Goal: Transaction & Acquisition: Subscribe to service/newsletter

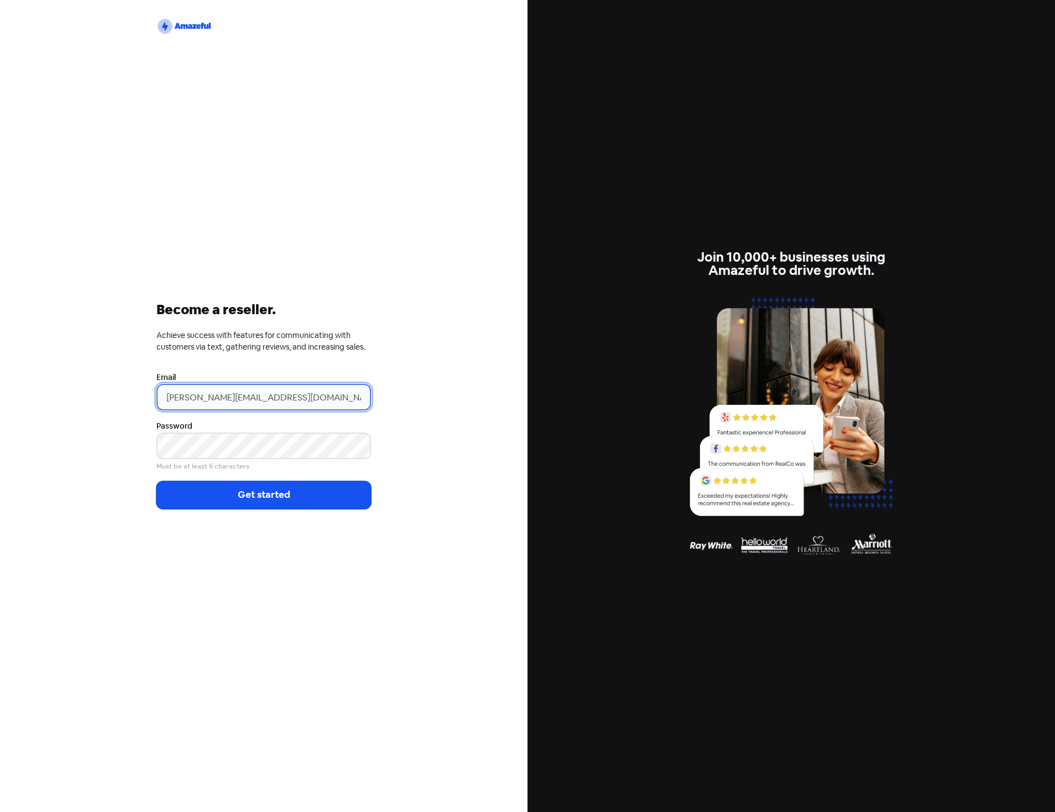
click at [218, 398] on input "[PERSON_NAME][EMAIL_ADDRESS][DOMAIN_NAME]" at bounding box center [263, 397] width 215 height 27
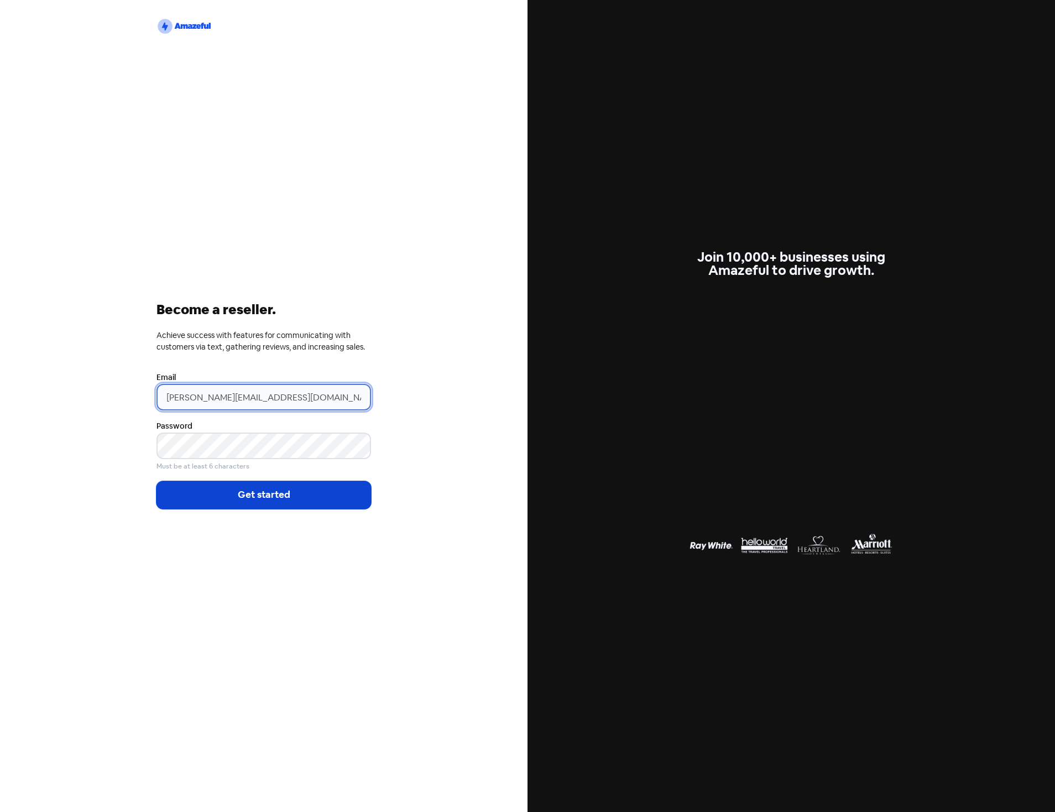
type input "[PERSON_NAME][EMAIL_ADDRESS][DOMAIN_NAME]"
click at [247, 490] on button "Get started" at bounding box center [263, 495] width 215 height 28
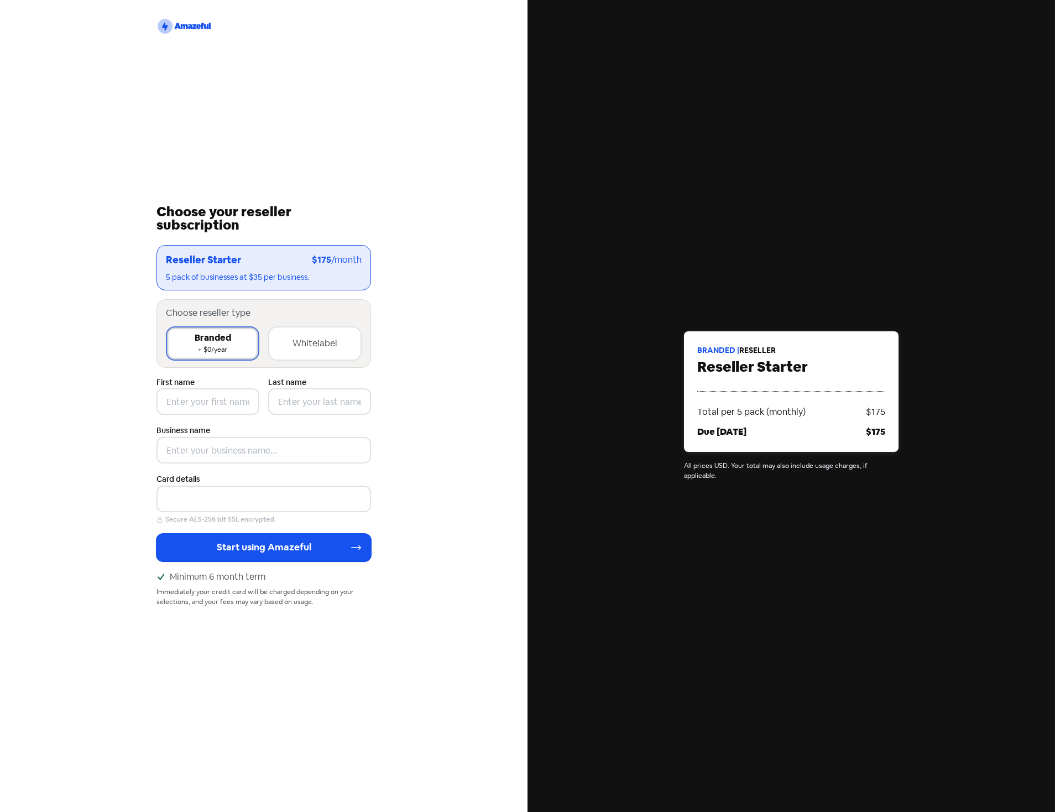
click at [305, 332] on div "Whitelabel +$499/year" at bounding box center [314, 343] width 93 height 34
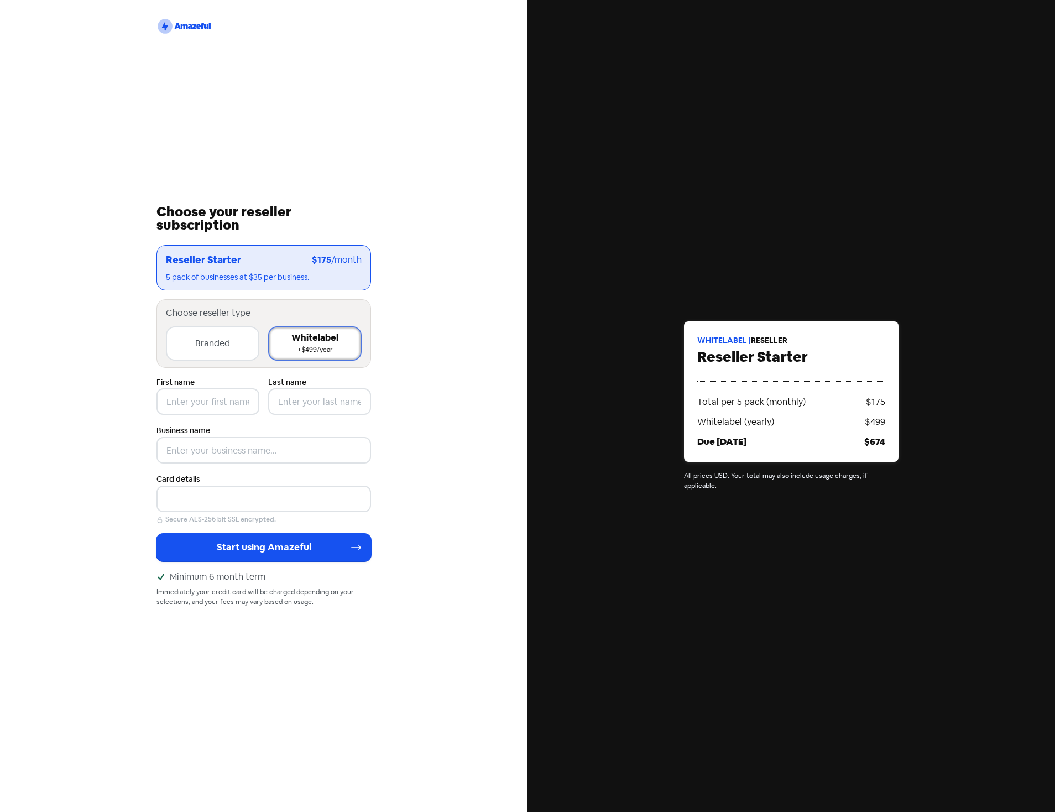
click at [191, 350] on div "Branded + $0/year" at bounding box center [212, 343] width 93 height 34
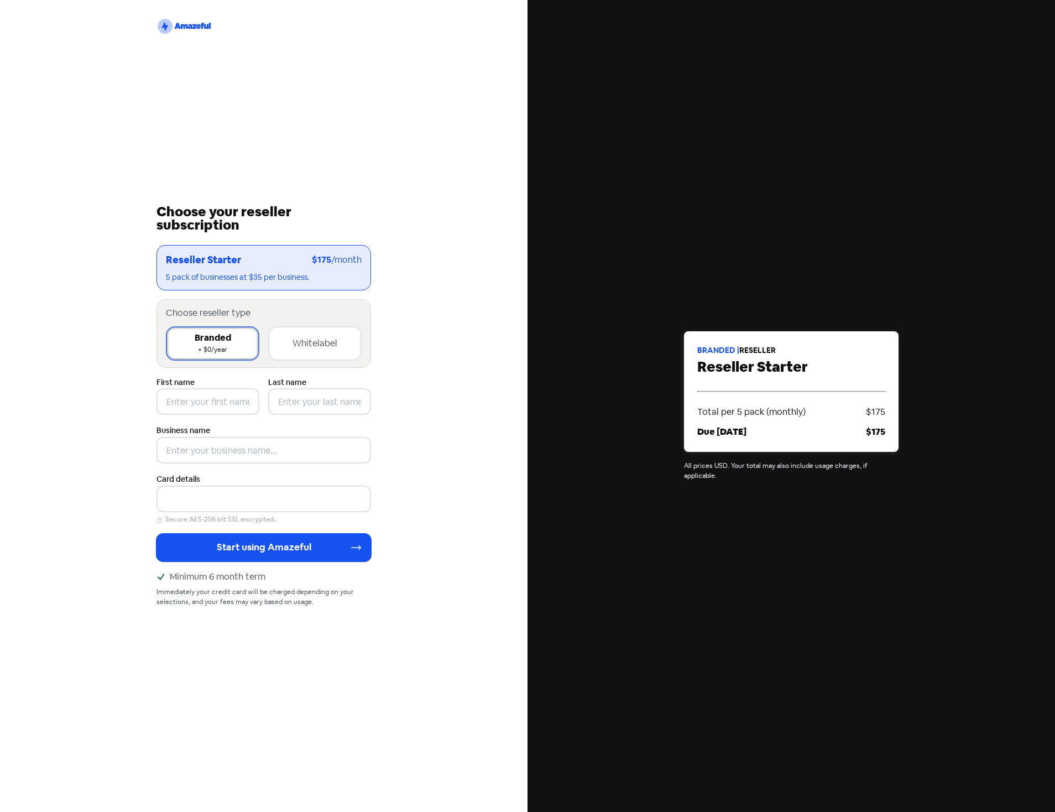
click at [300, 349] on div "Whitelabel" at bounding box center [315, 343] width 45 height 13
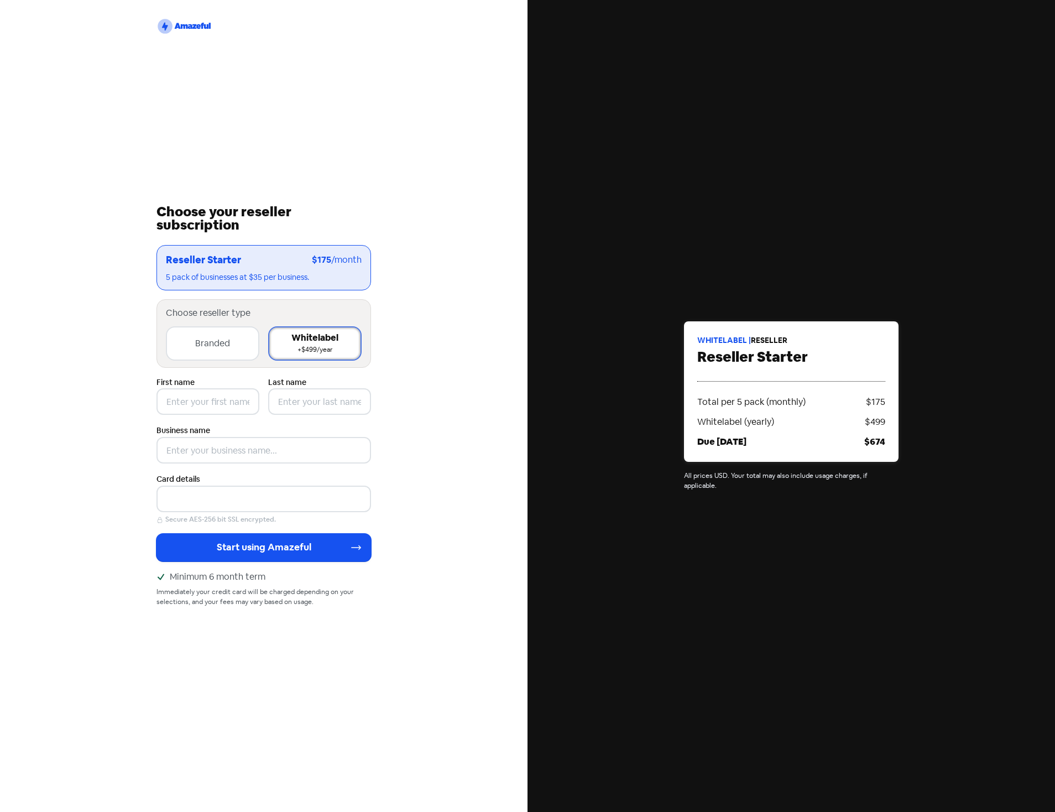
click at [227, 358] on div "Branded + $0/year" at bounding box center [212, 343] width 93 height 34
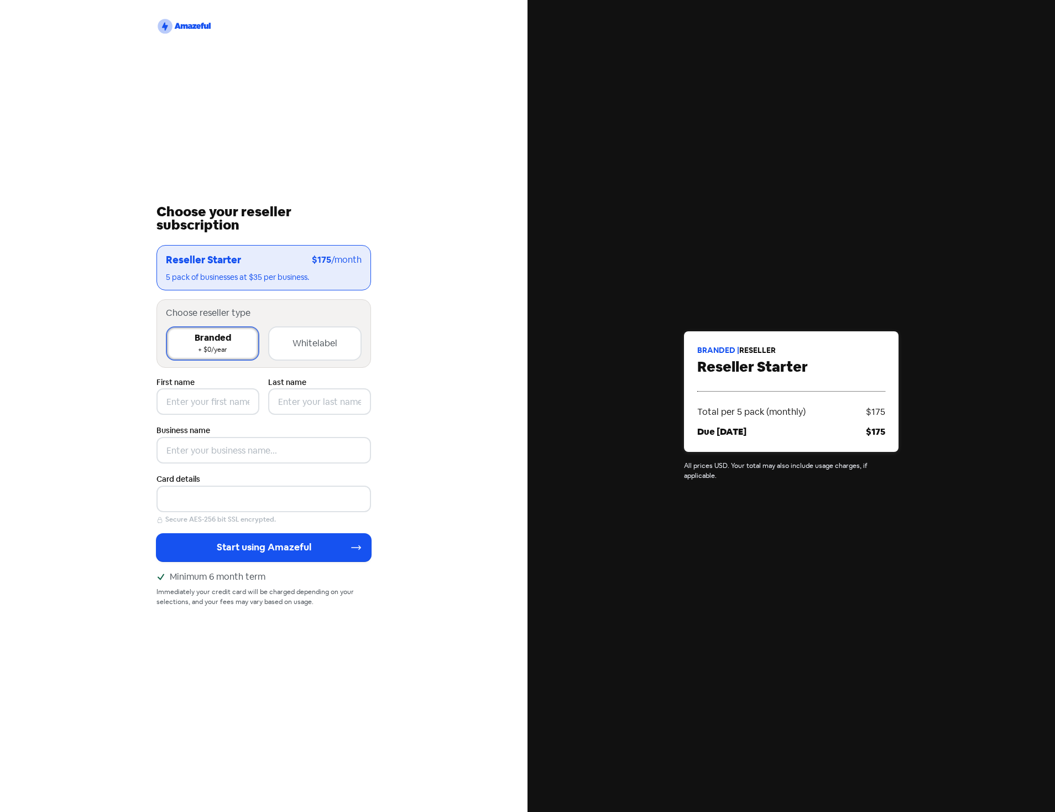
click at [320, 341] on div "Whitelabel" at bounding box center [315, 343] width 45 height 13
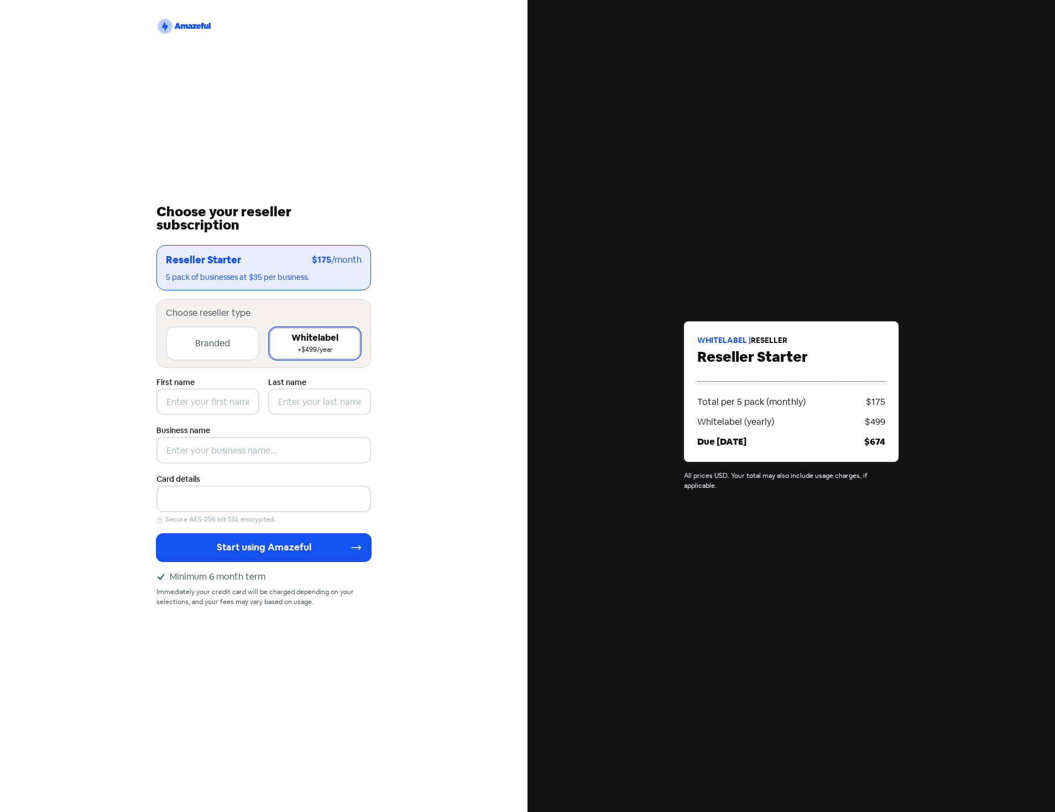
click at [226, 346] on div "Branded" at bounding box center [212, 343] width 35 height 13
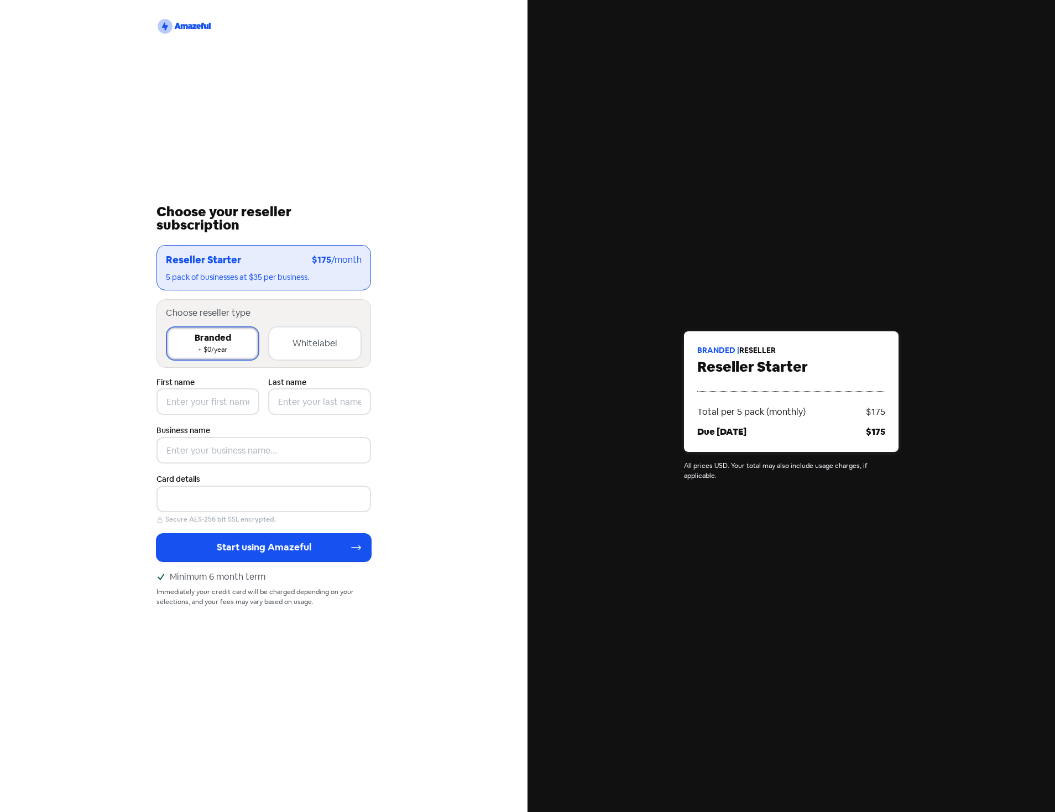
click at [300, 342] on div "Whitelabel" at bounding box center [315, 343] width 45 height 13
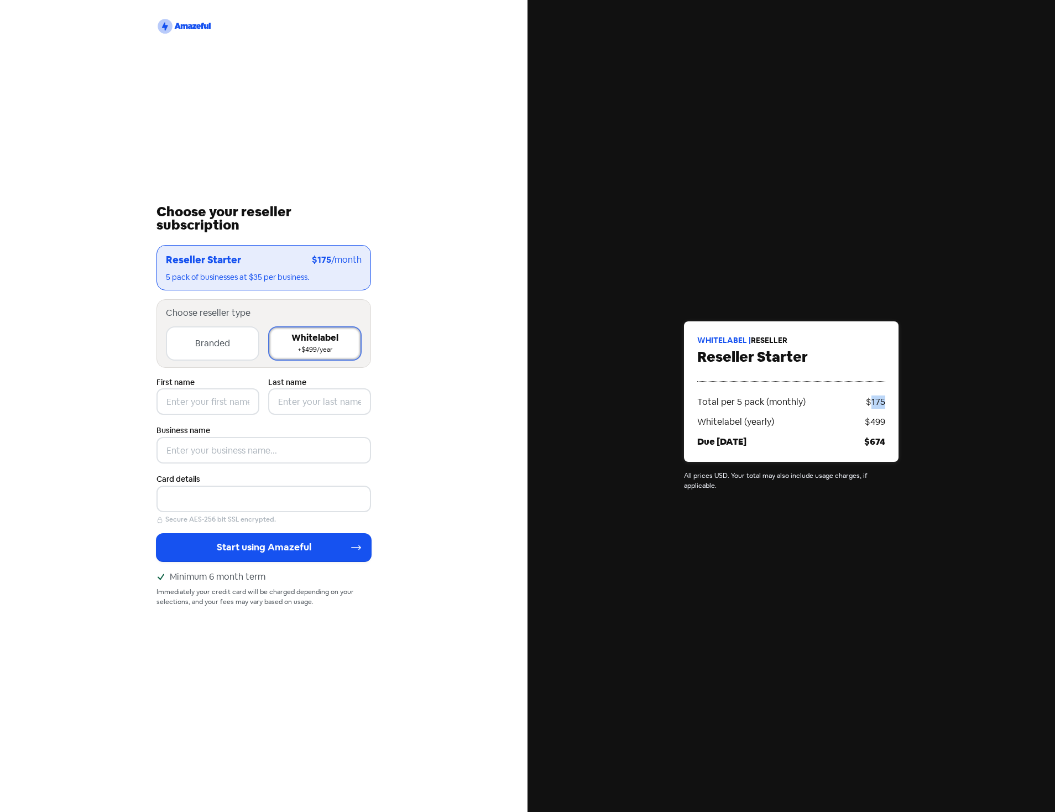
drag, startPoint x: 871, startPoint y: 404, endPoint x: 886, endPoint y: 404, distance: 14.9
click at [886, 404] on div "Whitelabel | reseller Reseller Starter Total per 5 pack (monthly) $175 Whitelab…" at bounding box center [791, 391] width 215 height 140
drag, startPoint x: 871, startPoint y: 428, endPoint x: 888, endPoint y: 427, distance: 17.2
click at [888, 427] on div "Whitelabel | reseller Reseller Starter Total per 5 pack (monthly) $175 Whitelab…" at bounding box center [791, 391] width 215 height 140
click at [863, 426] on div "Whitelabel (yearly)" at bounding box center [781, 421] width 168 height 13
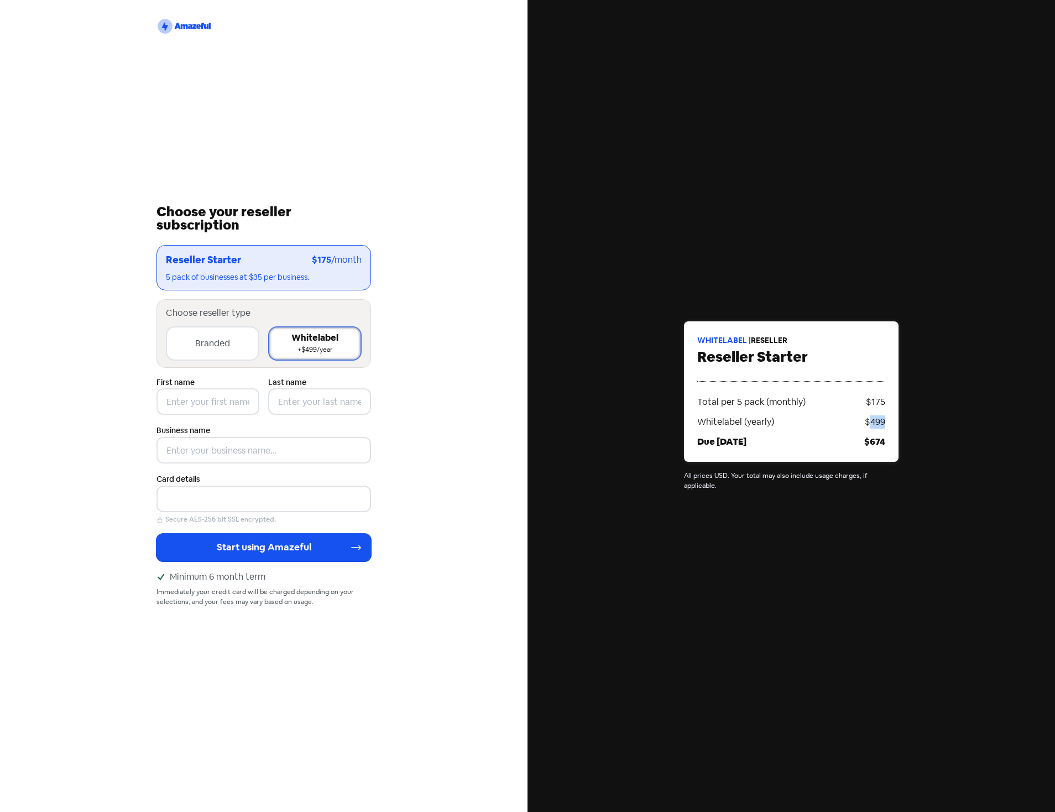
drag, startPoint x: 871, startPoint y: 425, endPoint x: 887, endPoint y: 425, distance: 15.5
click at [887, 425] on div "Whitelabel | reseller Reseller Starter Total per 5 pack (monthly) $175 Whitelab…" at bounding box center [791, 391] width 215 height 140
drag, startPoint x: 871, startPoint y: 404, endPoint x: 885, endPoint y: 405, distance: 14.4
click at [885, 405] on div "Whitelabel | reseller Reseller Starter Total per 5 pack (monthly) $175 Whitelab…" at bounding box center [791, 391] width 215 height 140
drag, startPoint x: 870, startPoint y: 429, endPoint x: 886, endPoint y: 427, distance: 16.1
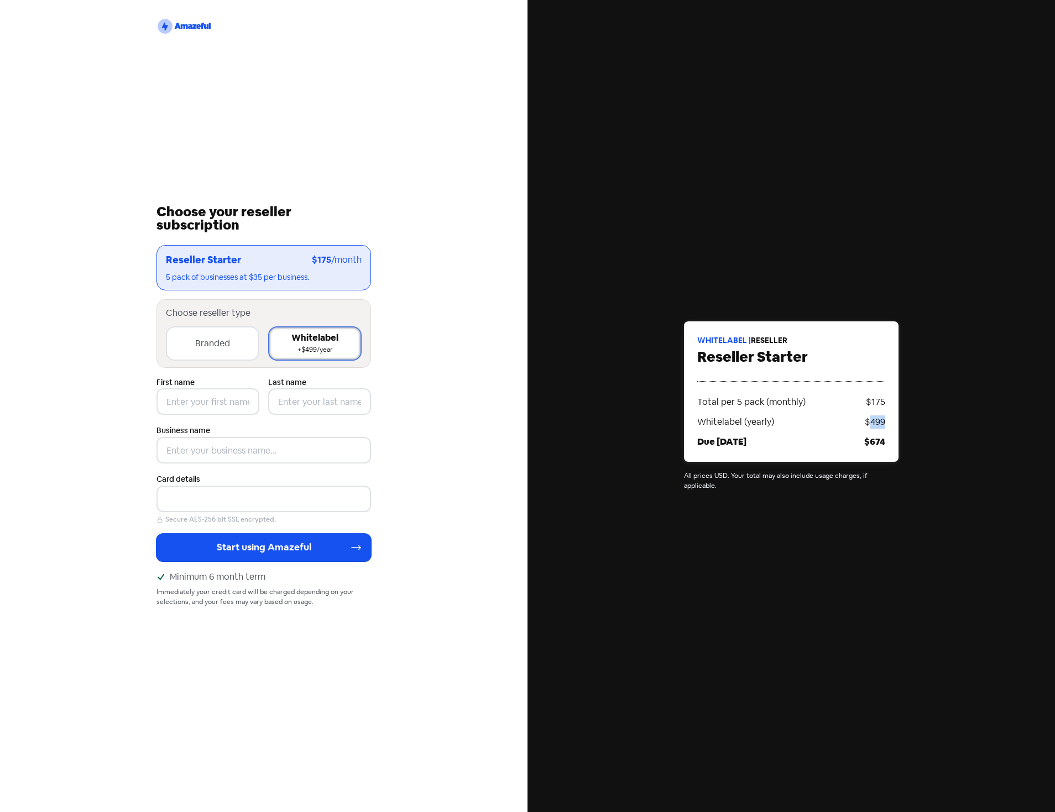
click at [886, 427] on div "Whitelabel | reseller Reseller Starter Total per 5 pack (monthly) $175 Whitelab…" at bounding box center [791, 391] width 215 height 140
click at [212, 338] on div "Branded" at bounding box center [212, 343] width 35 height 13
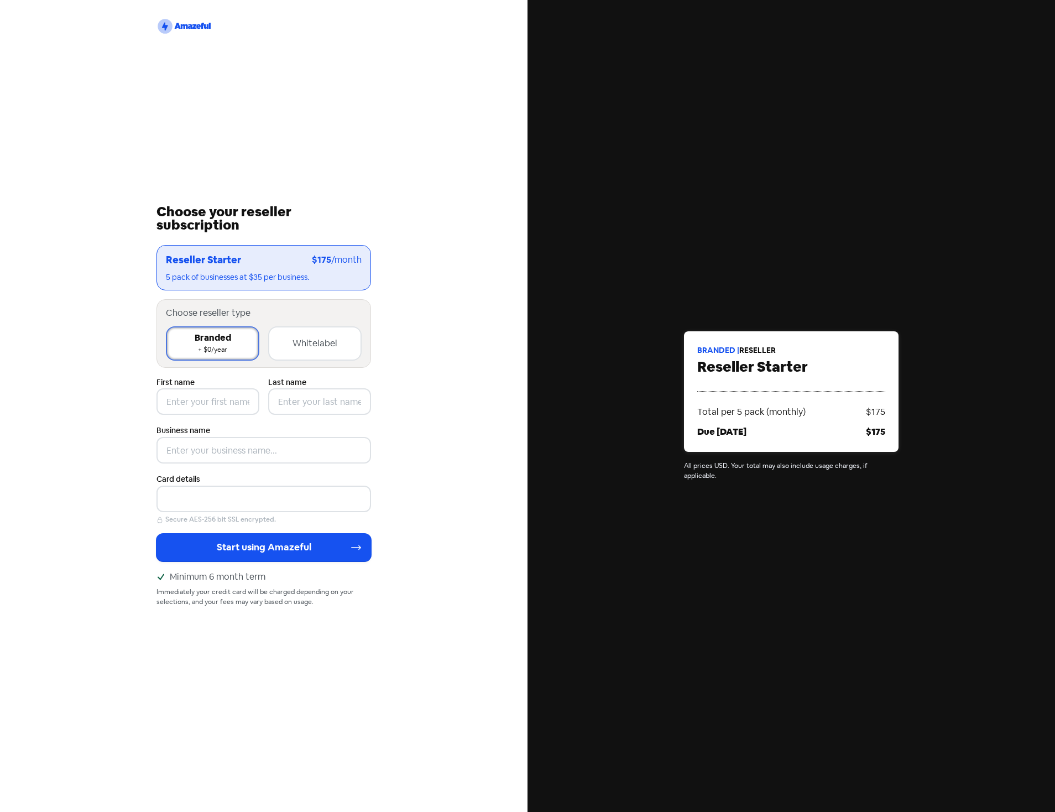
click at [309, 348] on div "Whitelabel" at bounding box center [315, 343] width 45 height 13
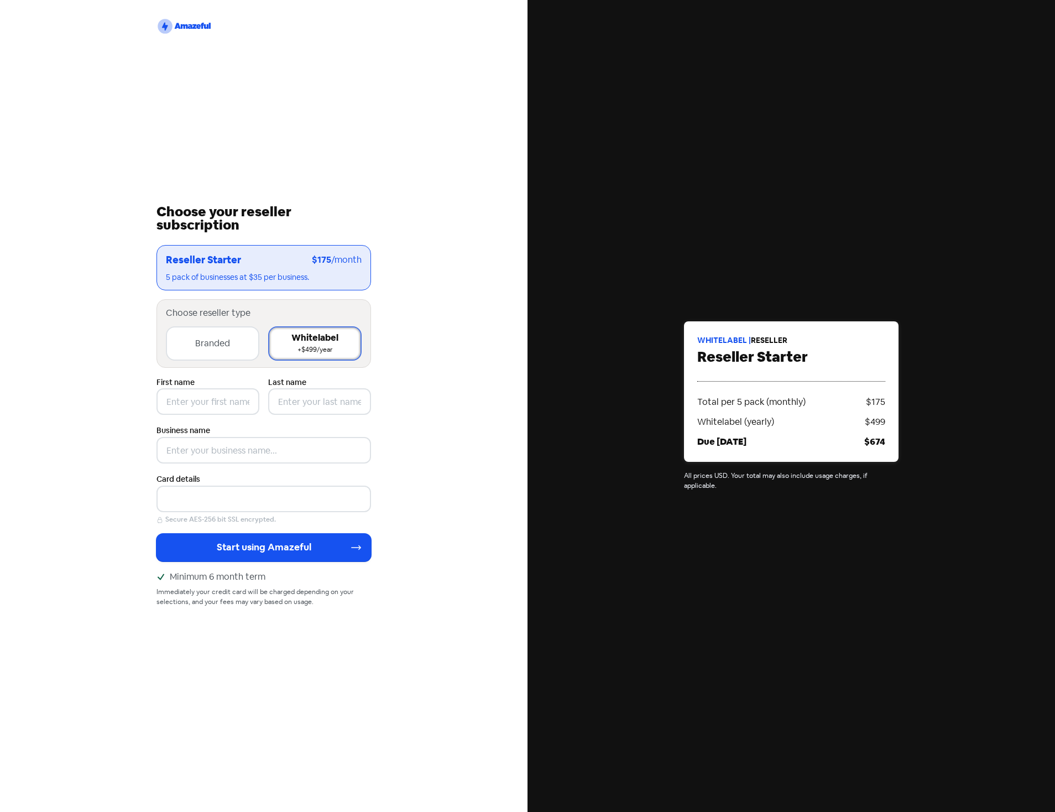
click at [201, 343] on div "Branded" at bounding box center [212, 343] width 35 height 13
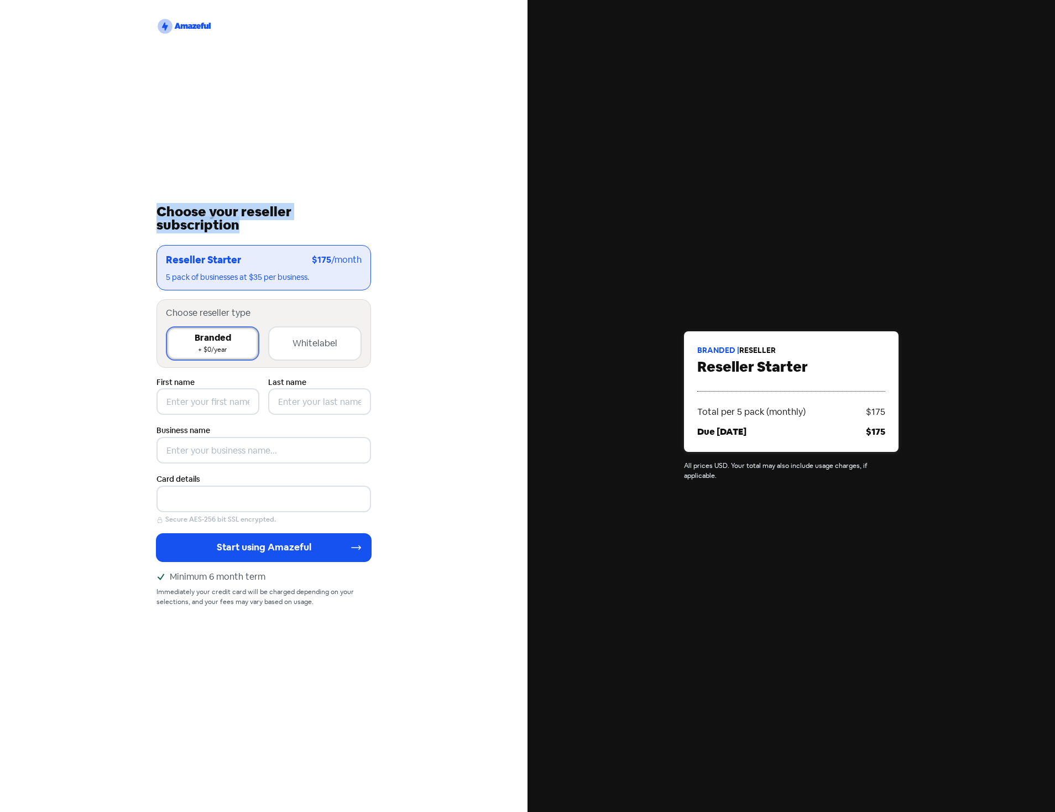
drag, startPoint x: 166, startPoint y: 211, endPoint x: 259, endPoint y: 227, distance: 93.7
click at [259, 227] on div "Choose your reseller subscription" at bounding box center [263, 218] width 215 height 27
drag, startPoint x: 873, startPoint y: 417, endPoint x: 886, endPoint y: 418, distance: 13.3
click at [886, 418] on div "Branded | reseller Reseller Starter Total per 5 pack (monthly) $175 Due [DATE] …" at bounding box center [791, 391] width 215 height 121
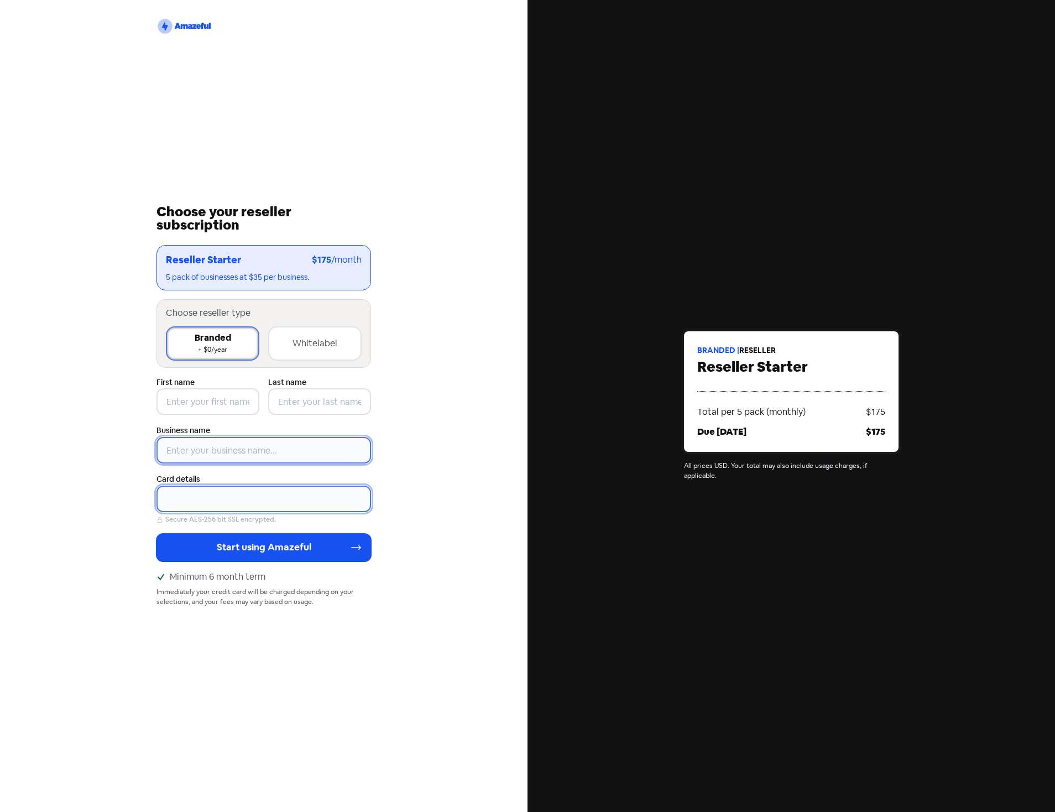
click at [231, 455] on input "text" at bounding box center [263, 450] width 215 height 27
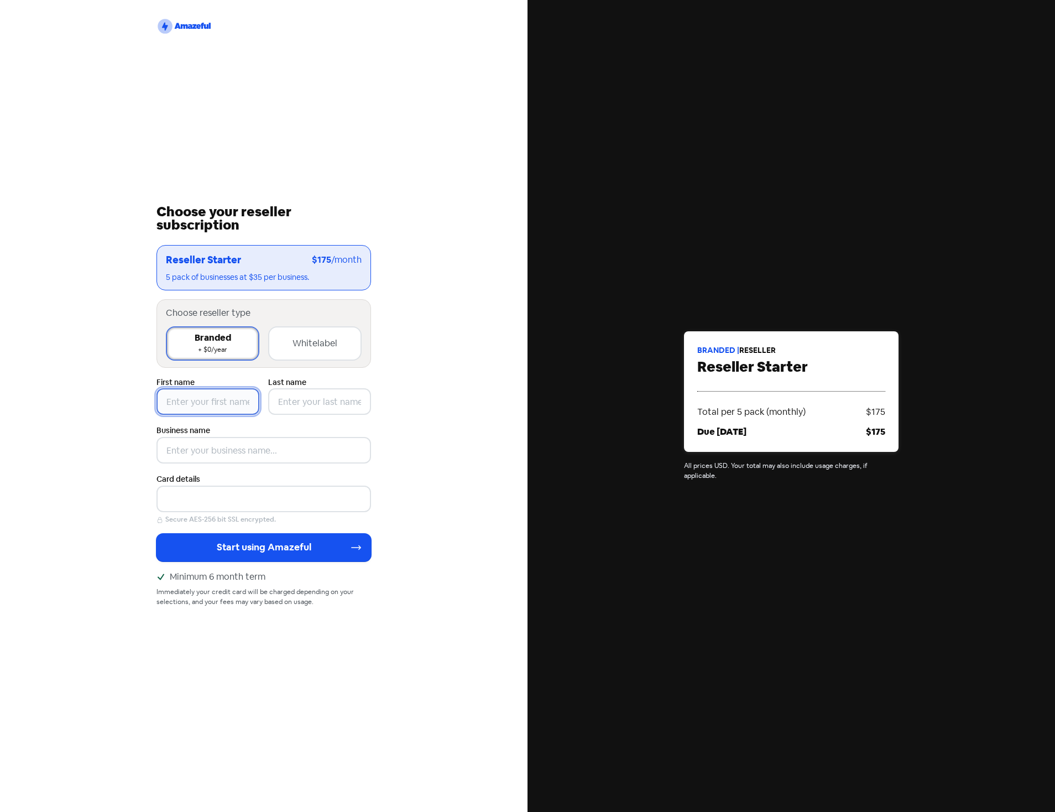
click at [223, 408] on input "text" at bounding box center [207, 401] width 103 height 27
click at [316, 401] on input "text" at bounding box center [319, 401] width 103 height 27
